Goal: Information Seeking & Learning: Learn about a topic

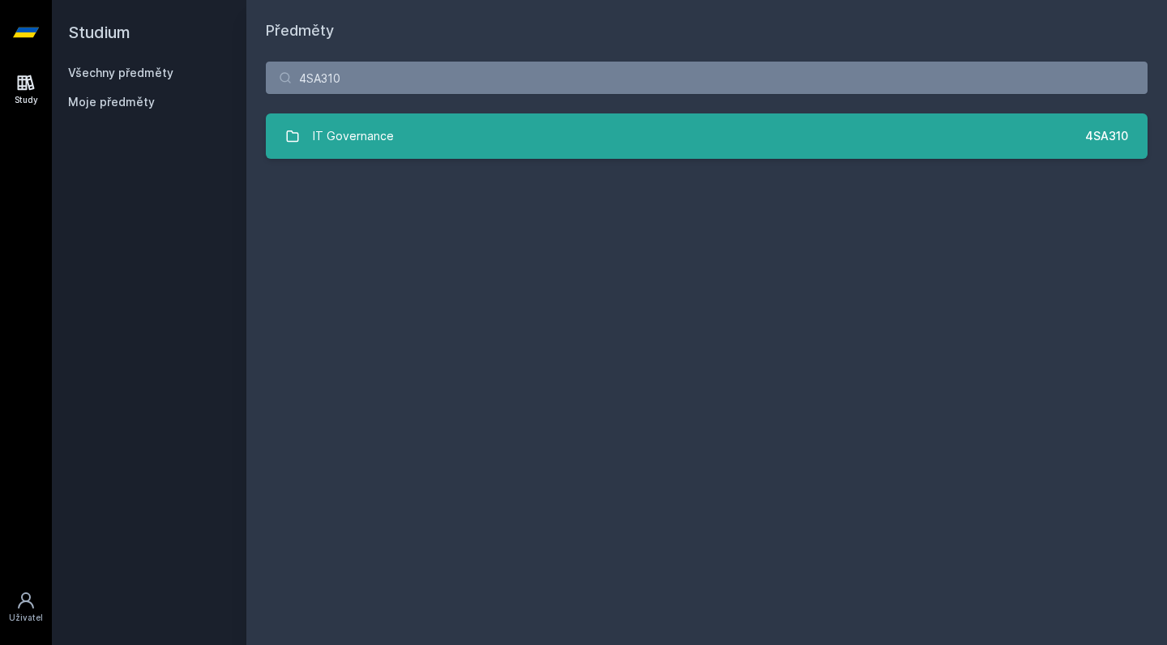
type input "4SA310"
click at [404, 147] on link "IT Governance 4SA310" at bounding box center [707, 135] width 882 height 45
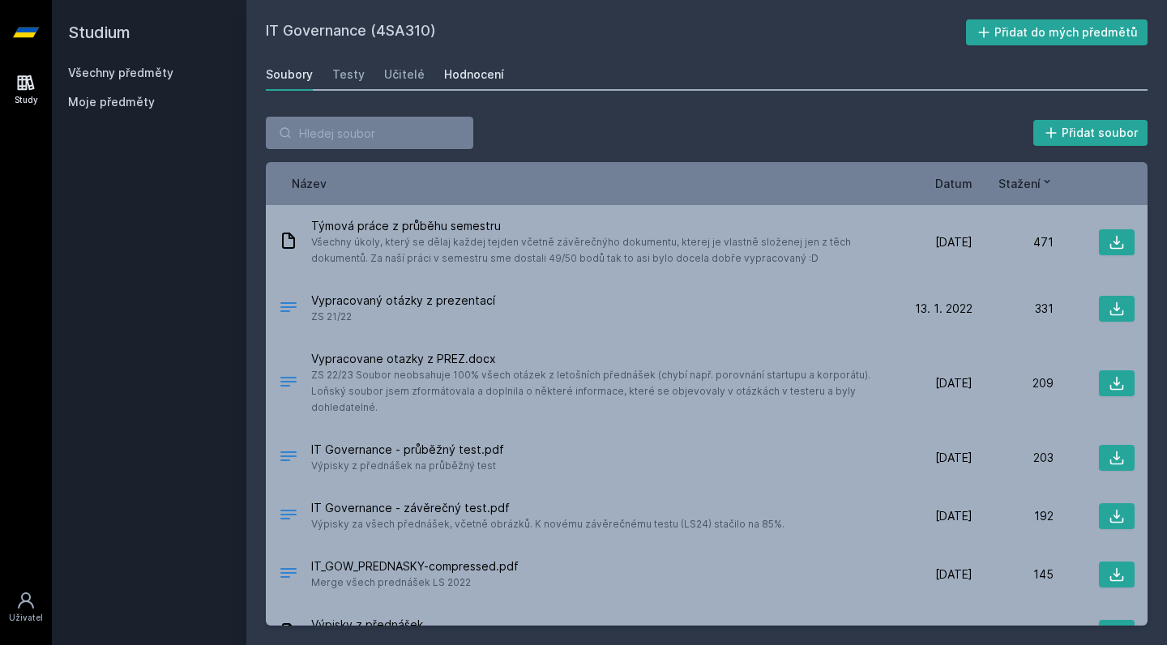
click at [453, 83] on link "Hodnocení" at bounding box center [474, 74] width 60 height 32
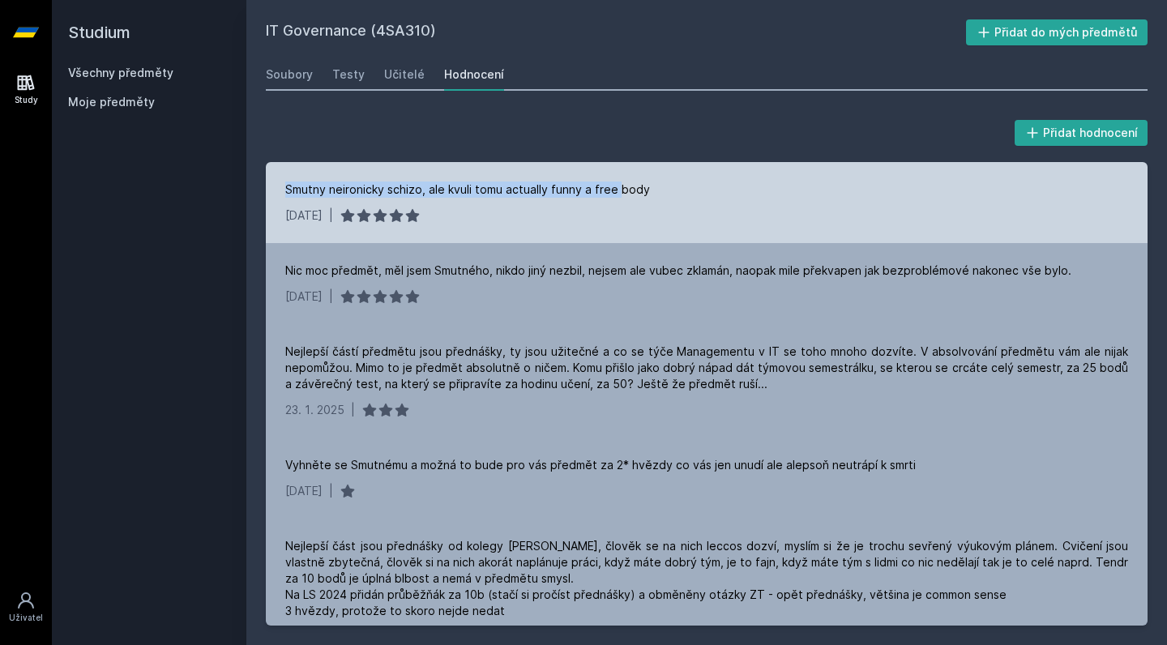
drag, startPoint x: 288, startPoint y: 186, endPoint x: 616, endPoint y: 185, distance: 328.2
click at [616, 185] on div "Smutny neironicky schizo, ale kvuli tomu actually funny a free body" at bounding box center [467, 190] width 365 height 16
click at [677, 220] on div "[DATE] |" at bounding box center [706, 215] width 843 height 16
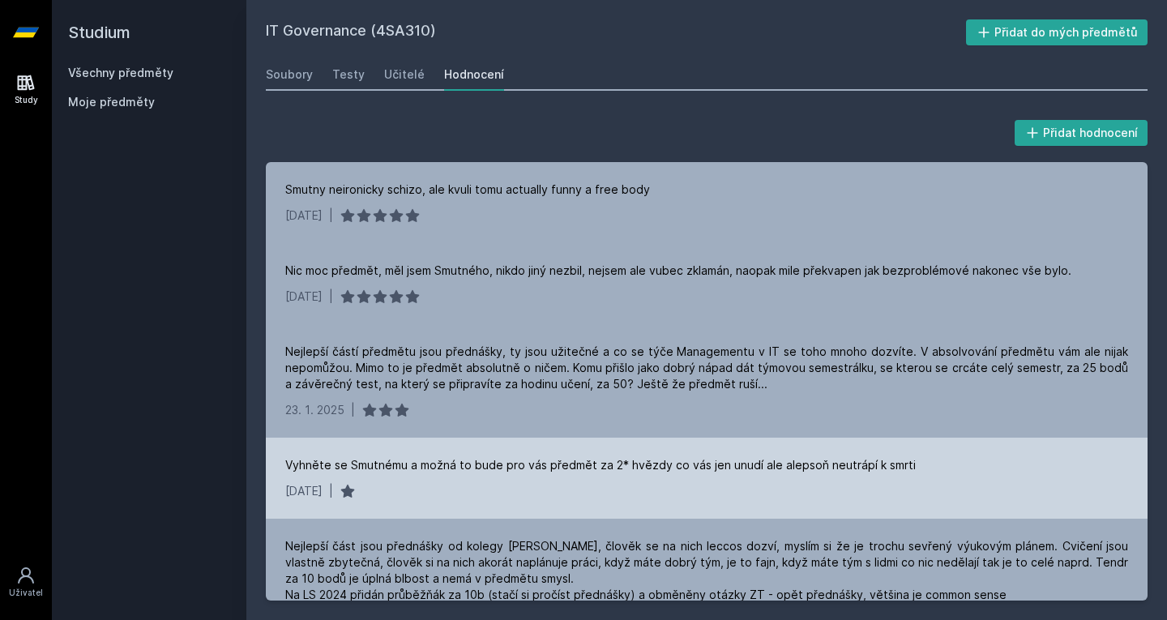
click at [457, 462] on div "Vyhněte se Smutnému a možná to bude pro vás předmět za 2* hvězdy co vás jen unu…" at bounding box center [600, 465] width 630 height 16
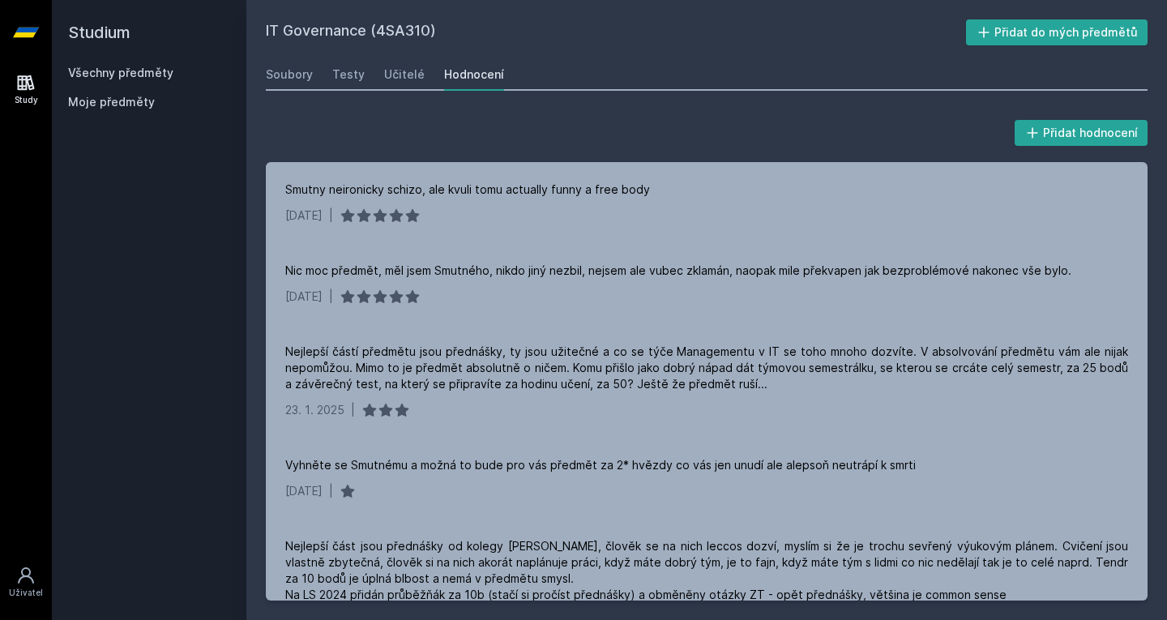
scroll to position [635, 0]
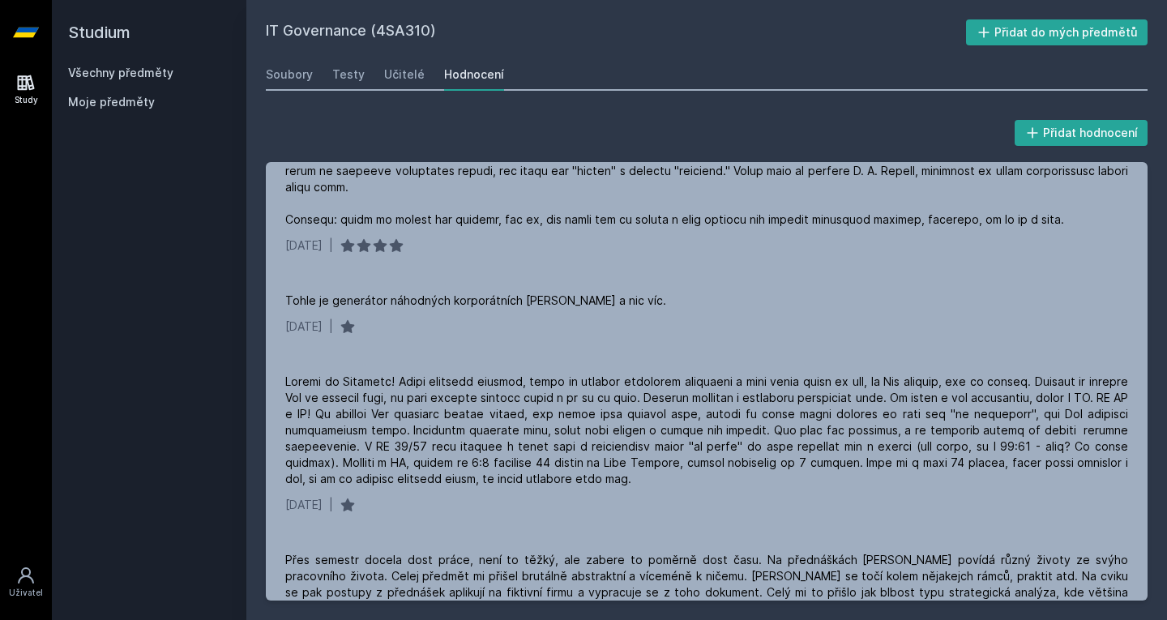
click at [400, 53] on div "IT Governance (4SA310) Přidat do mých předmětů [GEOGRAPHIC_DATA] Testy Učitelé …" at bounding box center [707, 309] width 882 height 581
click at [400, 69] on div "Učitelé" at bounding box center [404, 74] width 41 height 16
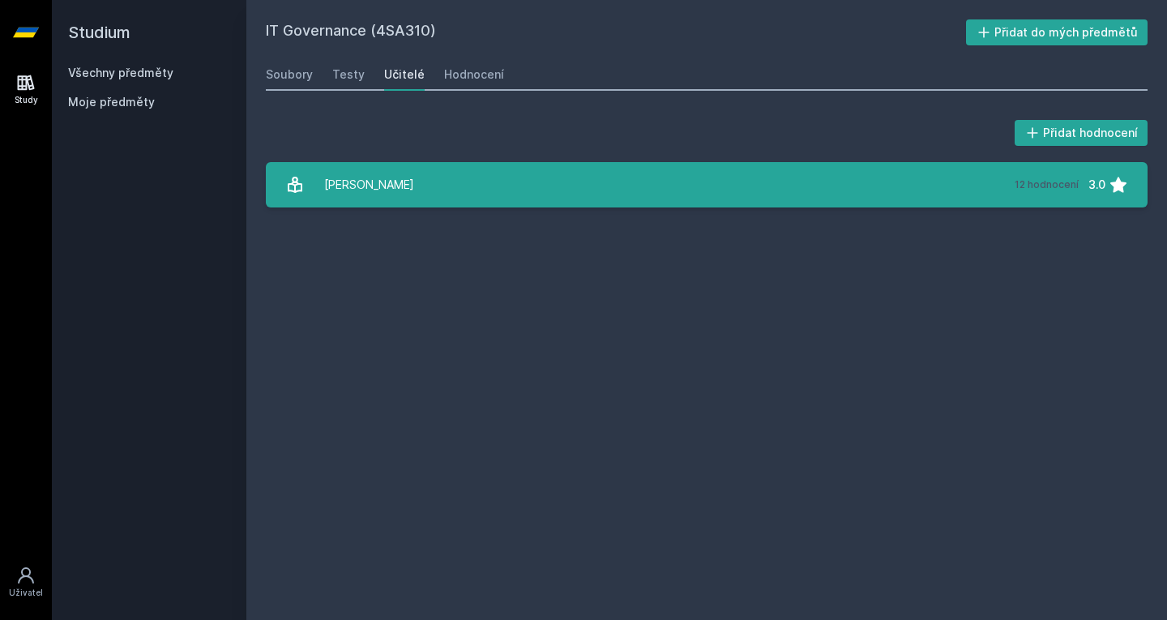
click at [484, 191] on link "[PERSON_NAME] 12 hodnocení 3.0" at bounding box center [707, 184] width 882 height 45
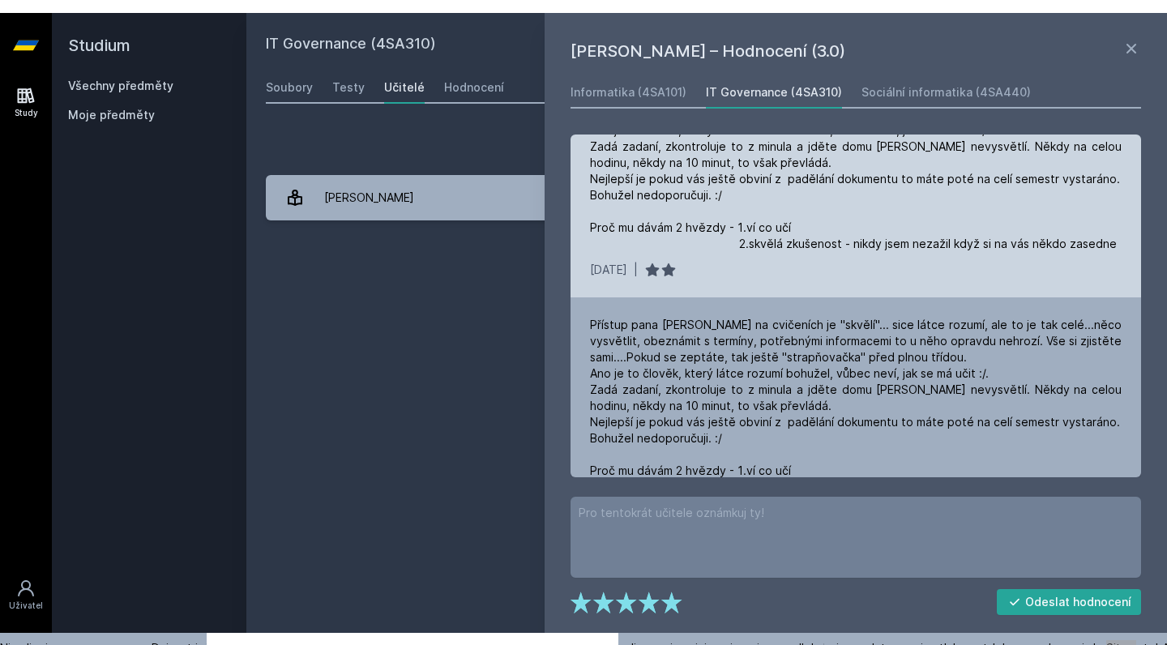
scroll to position [1051, 0]
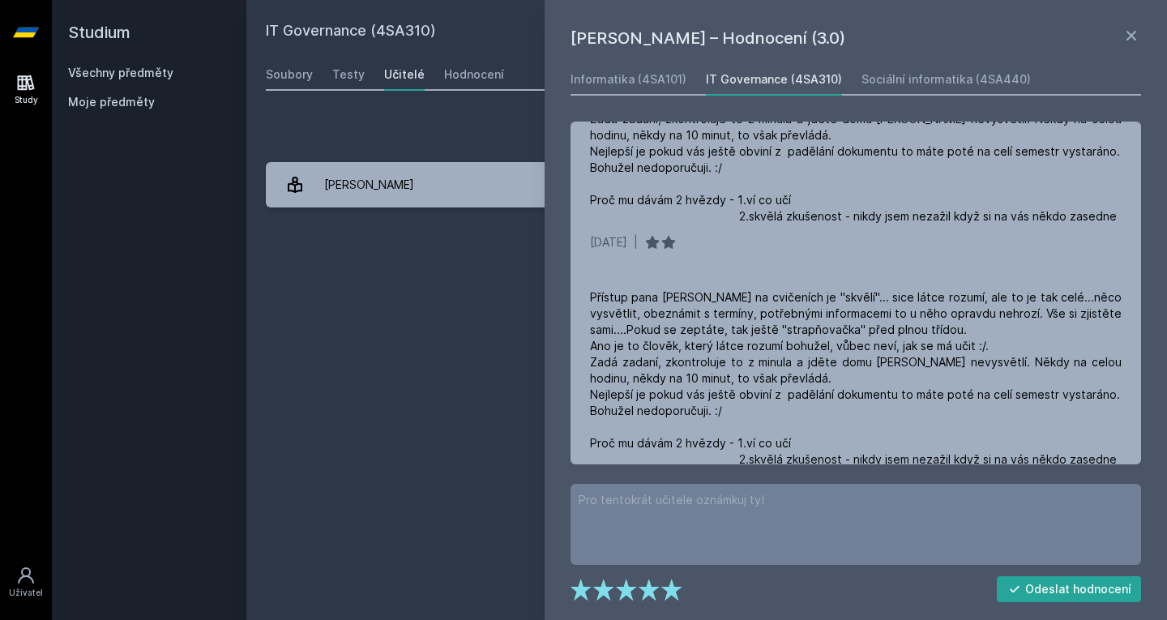
click at [1124, 45] on link at bounding box center [1131, 38] width 19 height 24
